Goal: Task Accomplishment & Management: Manage account settings

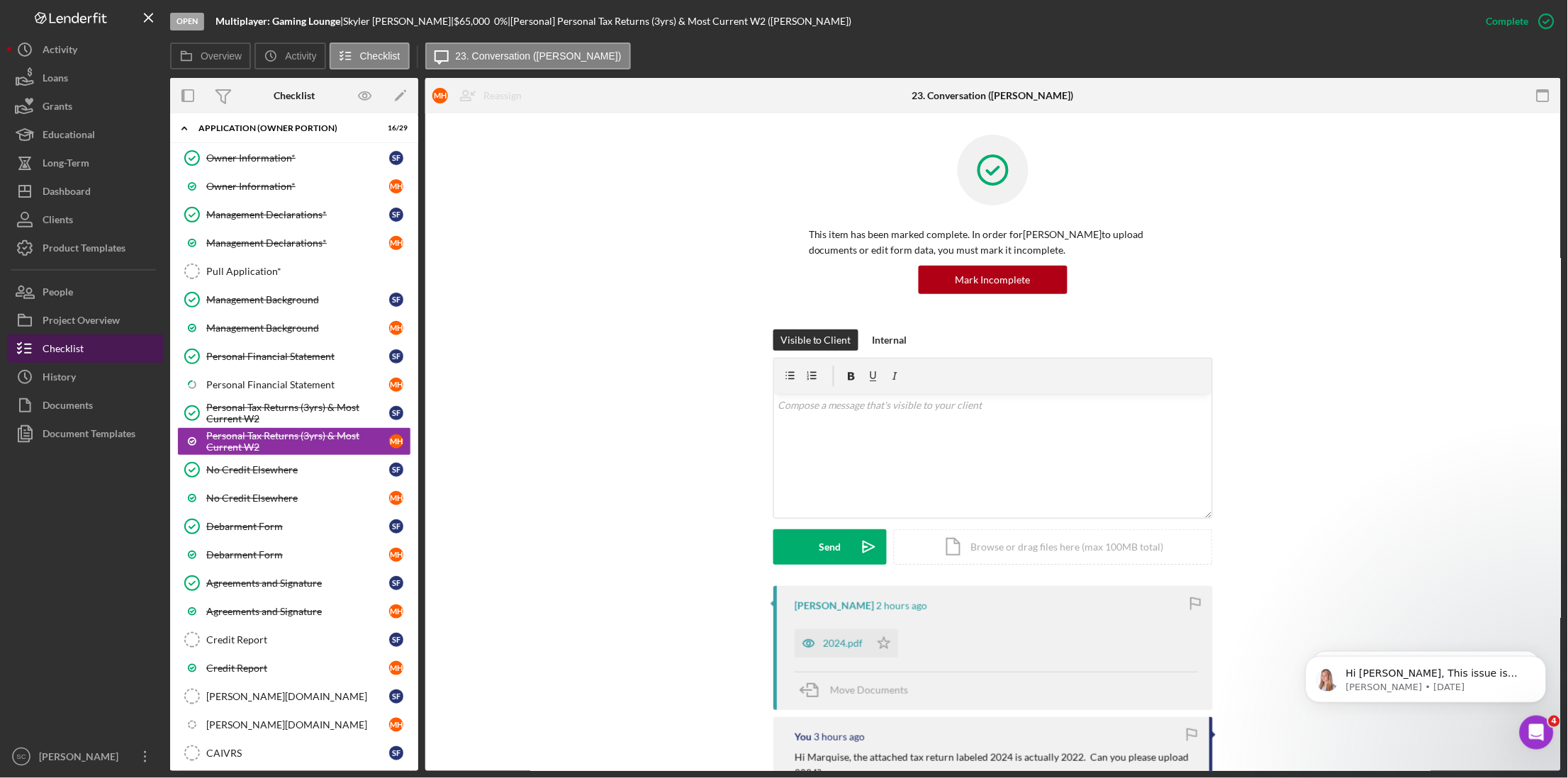
click at [66, 355] on div "Checklist" at bounding box center [64, 350] width 41 height 32
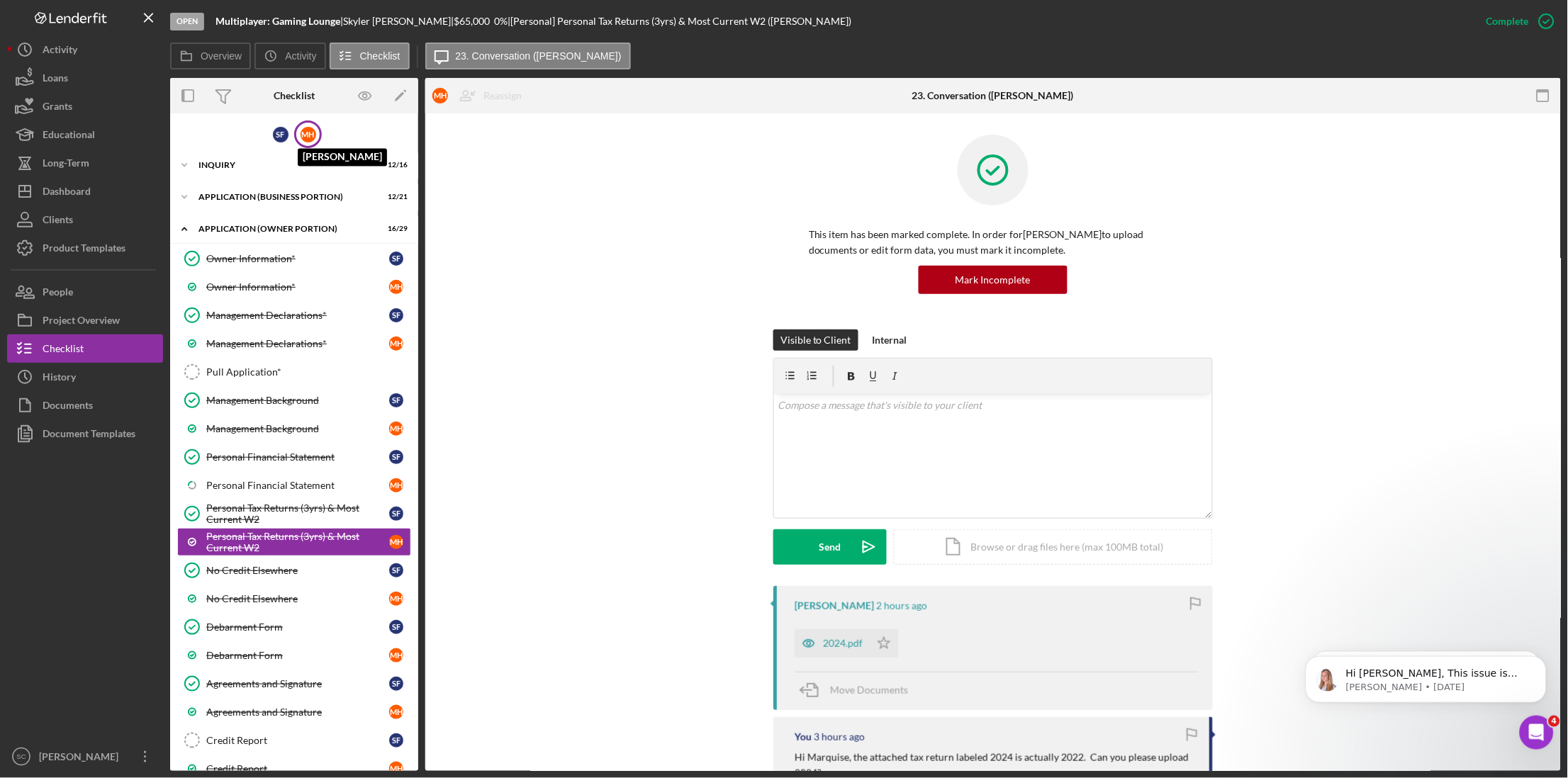
click at [311, 137] on div "M H" at bounding box center [308, 135] width 15 height 15
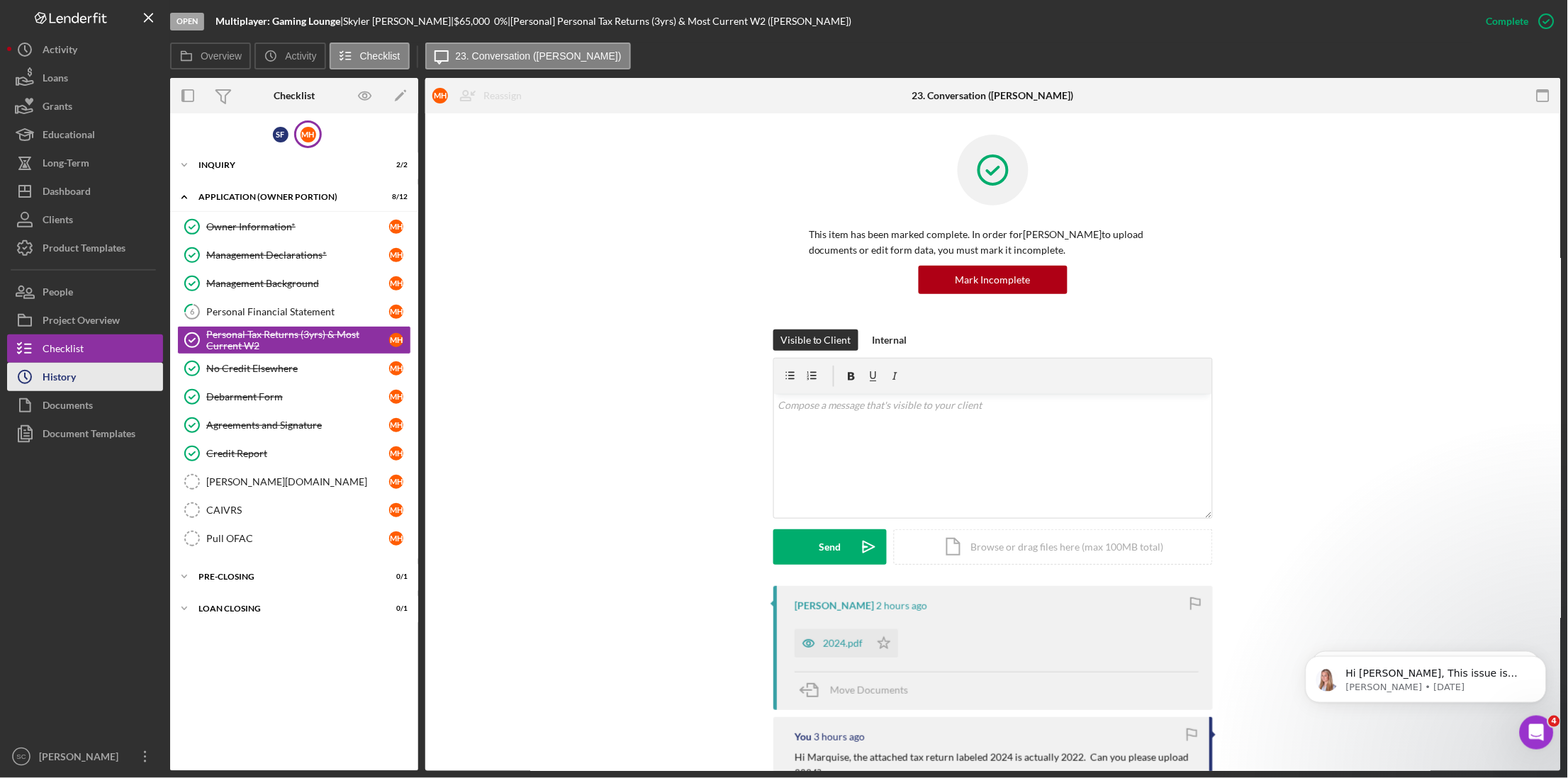
click at [97, 367] on button "Icon/History History" at bounding box center [85, 377] width 156 height 28
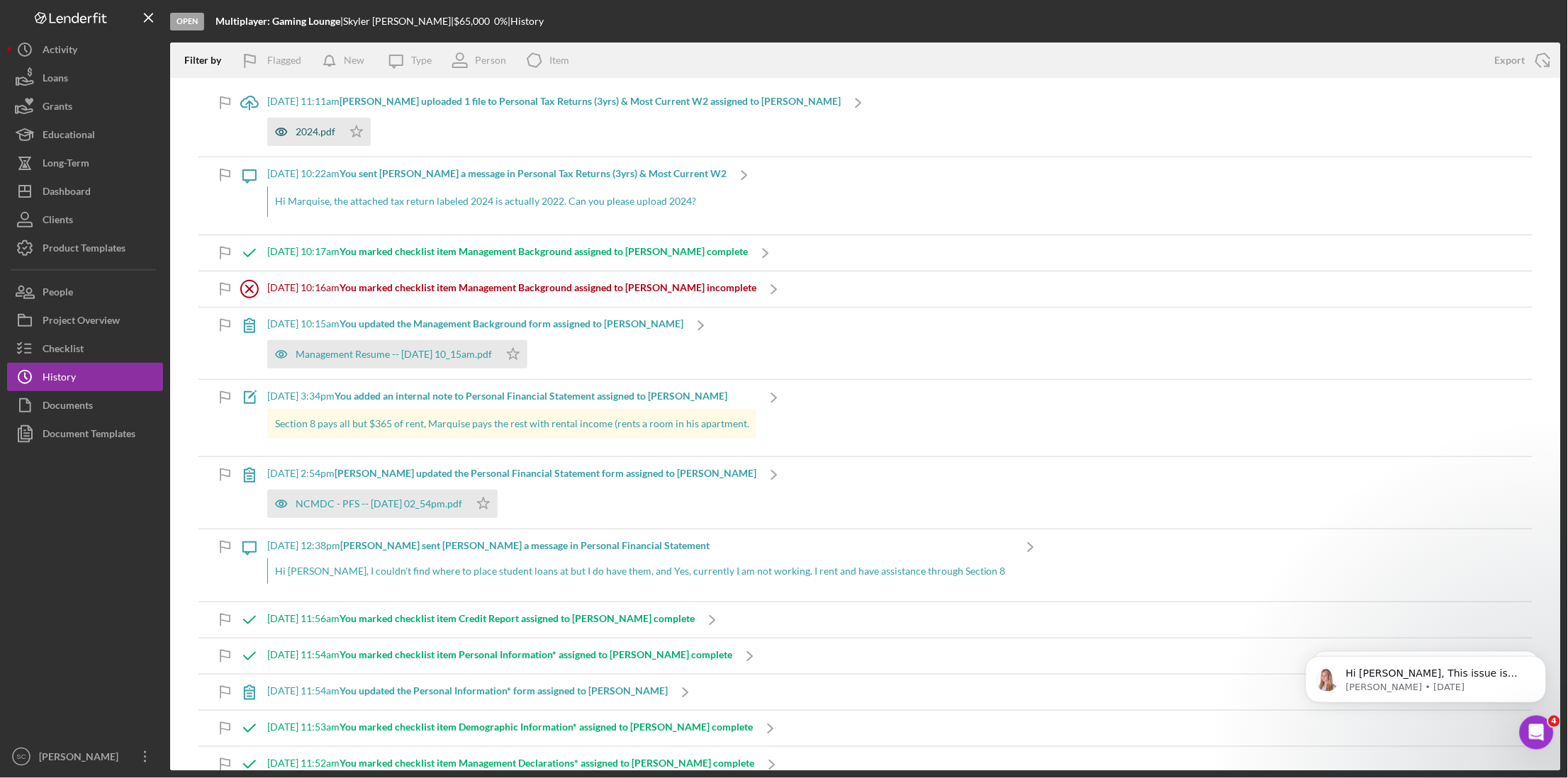
click at [315, 129] on div "2024.pdf" at bounding box center [315, 131] width 40 height 11
